Goal: Task Accomplishment & Management: Manage account settings

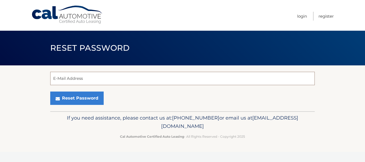
click at [81, 80] on input "E-Mail Address" at bounding box center [182, 78] width 265 height 13
type input "[EMAIL_ADDRESS][DOMAIN_NAME]"
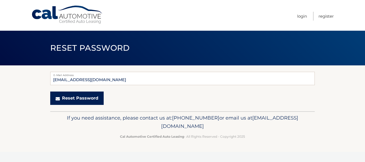
click at [87, 99] on button "Reset Password" at bounding box center [76, 98] width 53 height 13
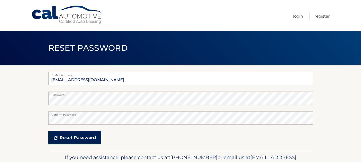
click at [70, 139] on button "Reset Password" at bounding box center [74, 137] width 53 height 13
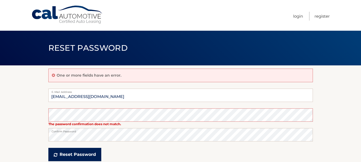
click at [78, 157] on button "Reset Password" at bounding box center [74, 154] width 53 height 13
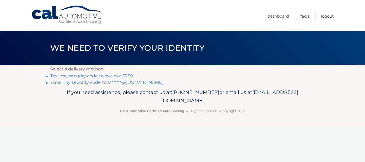
click at [127, 76] on link "Text my security code to xxx-xxx-5759" at bounding box center [91, 76] width 83 height 5
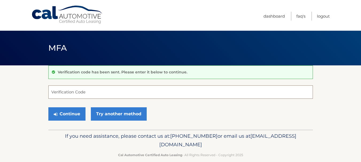
click at [78, 90] on input "Verification Code" at bounding box center [180, 92] width 265 height 13
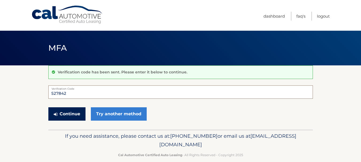
type input "527842"
click at [64, 117] on button "Continue" at bounding box center [66, 113] width 37 height 13
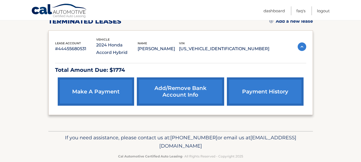
scroll to position [90, 0]
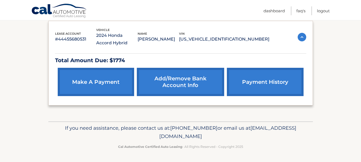
click at [93, 78] on link "make a payment" at bounding box center [96, 82] width 76 height 28
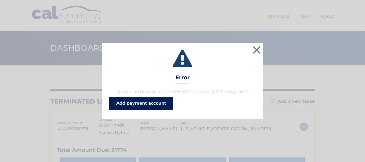
click at [139, 102] on link "Add payment account" at bounding box center [141, 103] width 64 height 13
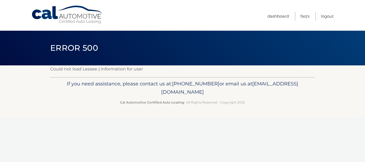
click at [195, 94] on span "[EMAIL_ADDRESS][DOMAIN_NAME]" at bounding box center [229, 88] width 137 height 15
click at [165, 95] on span "[EMAIL_ADDRESS][DOMAIN_NAME]" at bounding box center [229, 88] width 137 height 15
drag, startPoint x: 136, startPoint y: 91, endPoint x: 229, endPoint y: 93, distance: 93.1
click at [229, 93] on span "[EMAIL_ADDRESS][DOMAIN_NAME]" at bounding box center [229, 88] width 137 height 15
copy span "[EMAIL_ADDRESS][DOMAIN_NAME]"
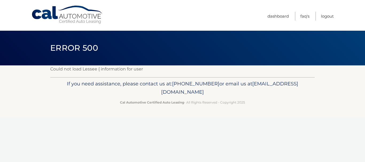
click at [83, 70] on p "Could not load Lessee { information for user" at bounding box center [182, 69] width 265 height 7
click at [332, 17] on link "Logout" at bounding box center [327, 16] width 13 height 9
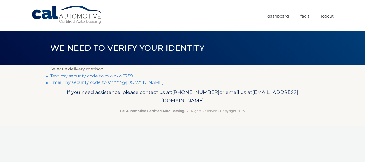
click at [90, 74] on link "Text my security code to xxx-xxx-5759" at bounding box center [91, 76] width 83 height 5
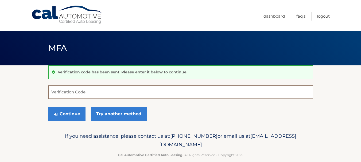
click at [84, 89] on input "Verification Code" at bounding box center [180, 92] width 265 height 13
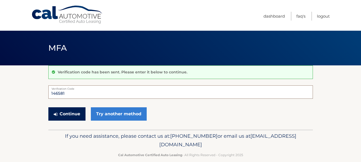
type input "146581"
click at [70, 112] on button "Continue" at bounding box center [66, 113] width 37 height 13
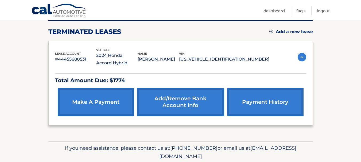
scroll to position [80, 0]
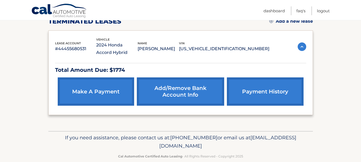
click at [194, 91] on link "Add/Remove bank account info" at bounding box center [180, 92] width 87 height 28
click at [275, 97] on link "payment history" at bounding box center [265, 92] width 76 height 28
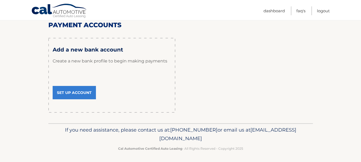
scroll to position [72, 0]
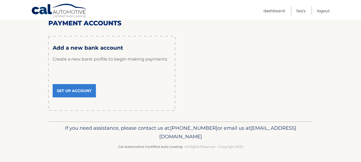
click at [83, 88] on link "Set Up Account" at bounding box center [74, 90] width 43 height 13
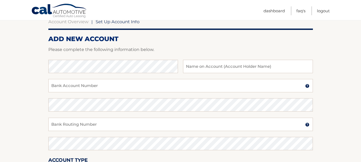
scroll to position [107, 0]
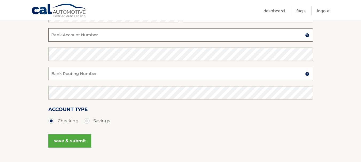
click at [81, 36] on input "Bank Account Number" at bounding box center [180, 34] width 265 height 13
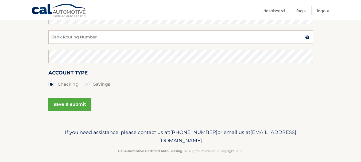
scroll to position [68, 0]
